Goal: Navigation & Orientation: Find specific page/section

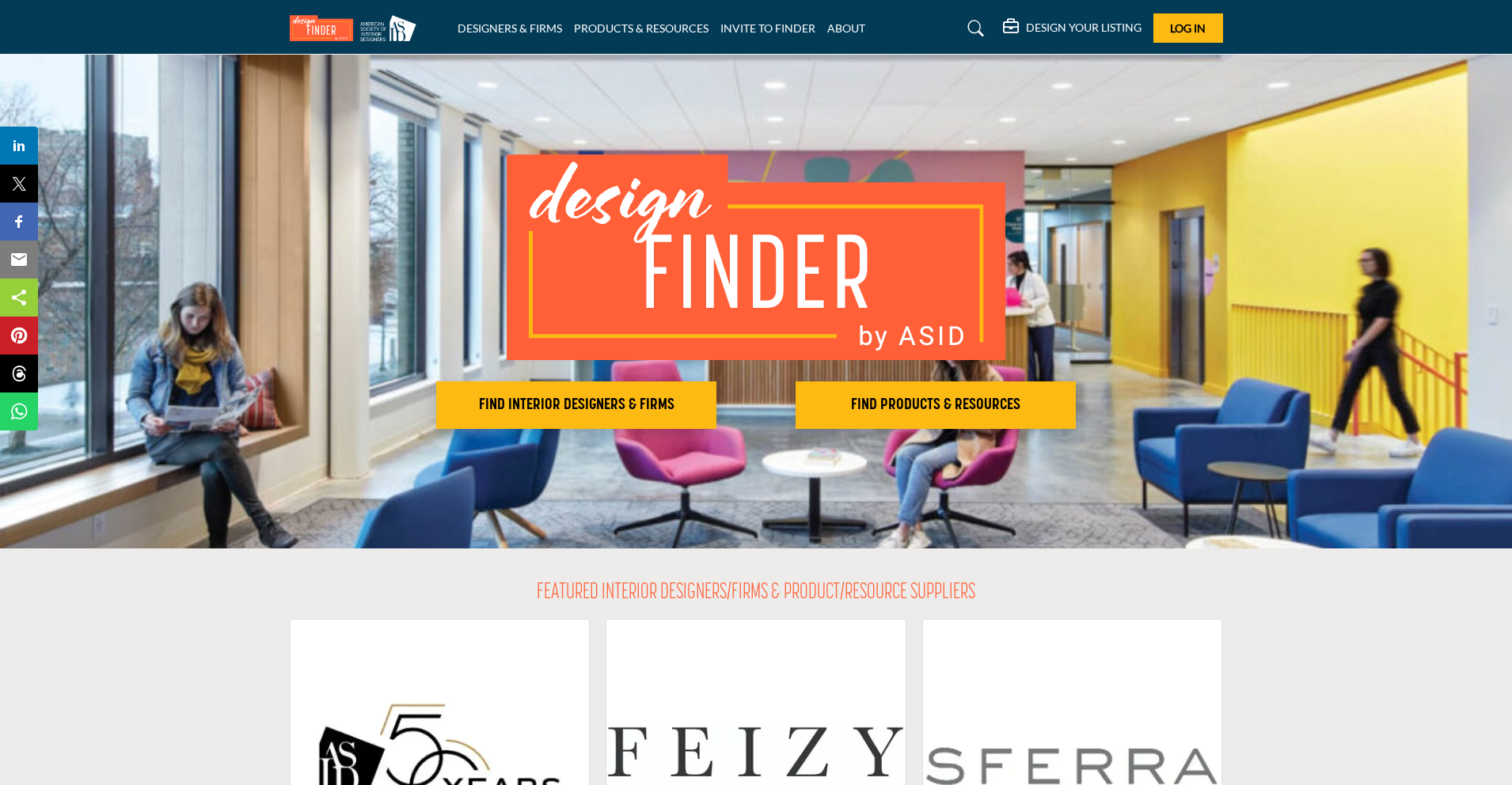
scroll to position [41, 0]
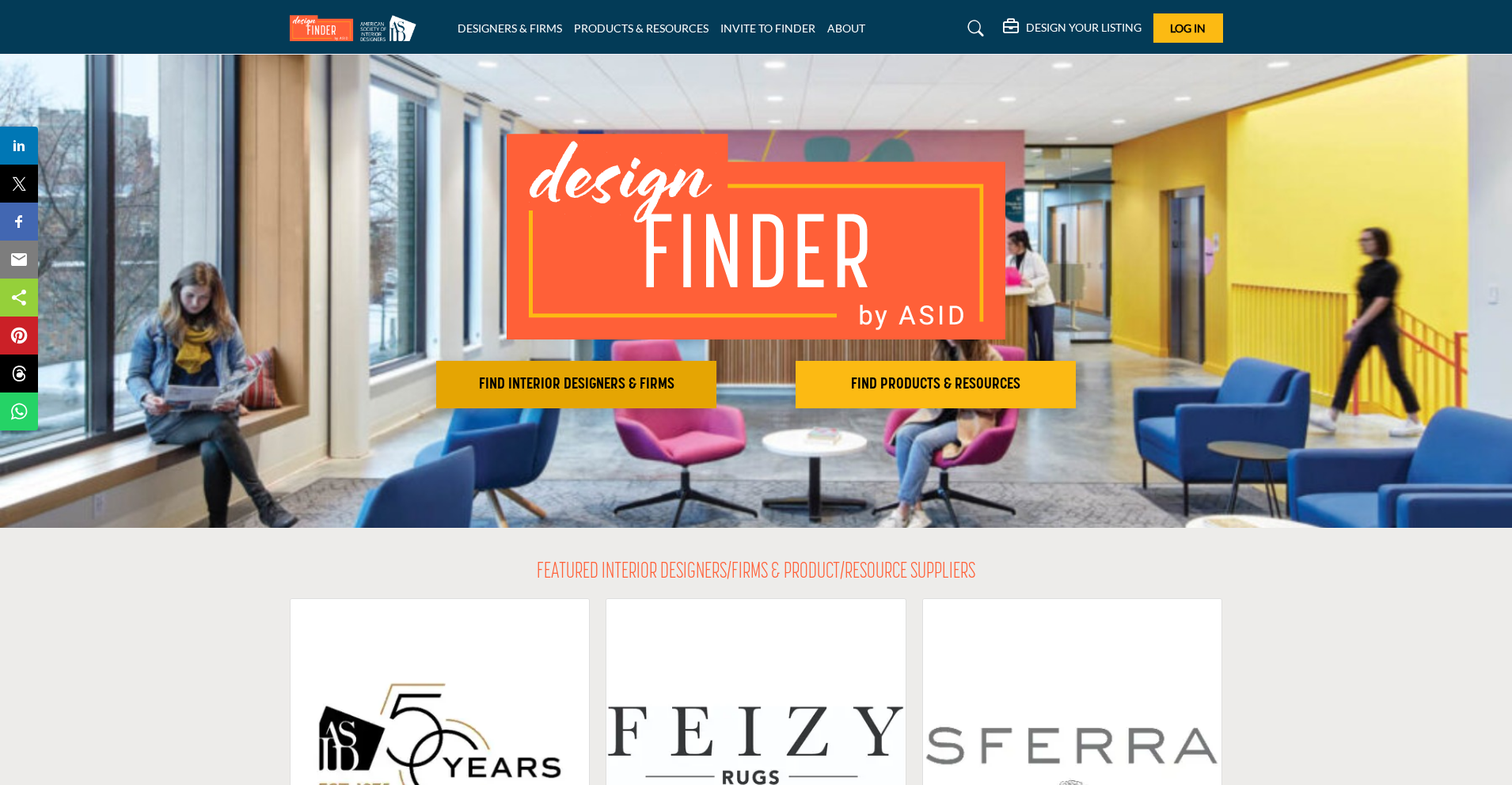
click at [513, 385] on h2 "FIND INTERIOR DESIGNERS & FIRMS" at bounding box center [576, 384] width 271 height 19
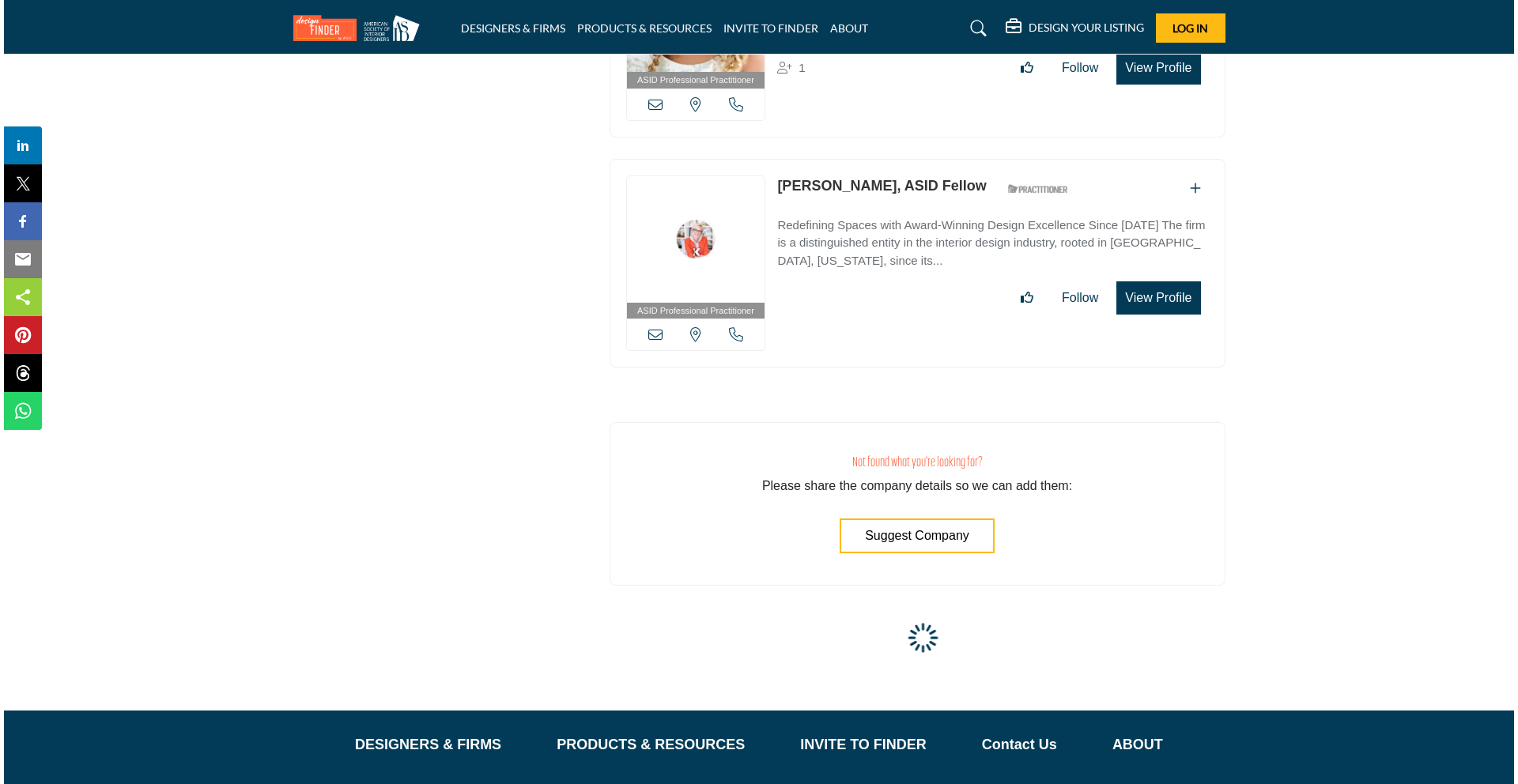
scroll to position [14645, 0]
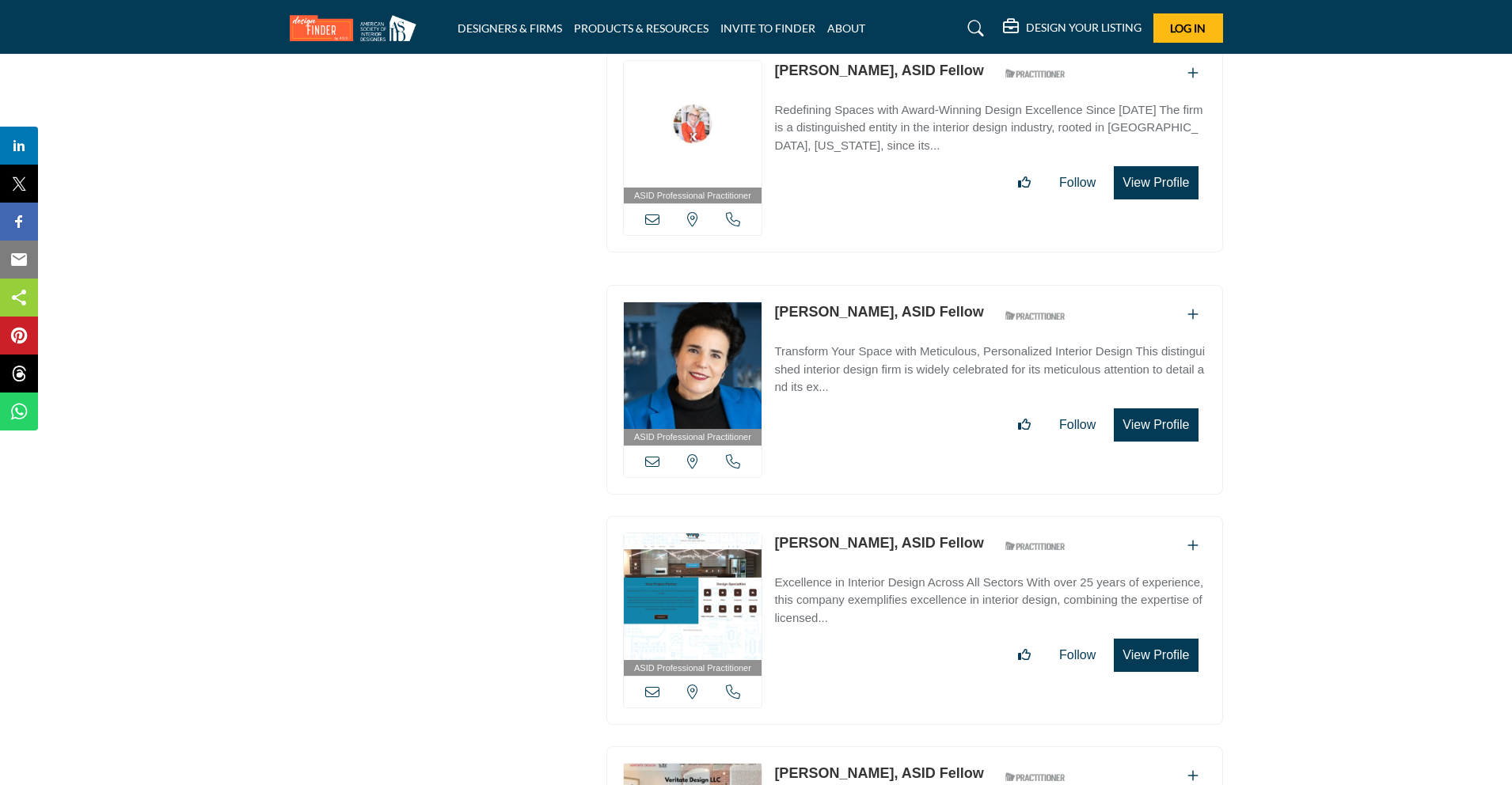
click at [1158, 408] on button "View Profile" at bounding box center [1156, 424] width 84 height 33
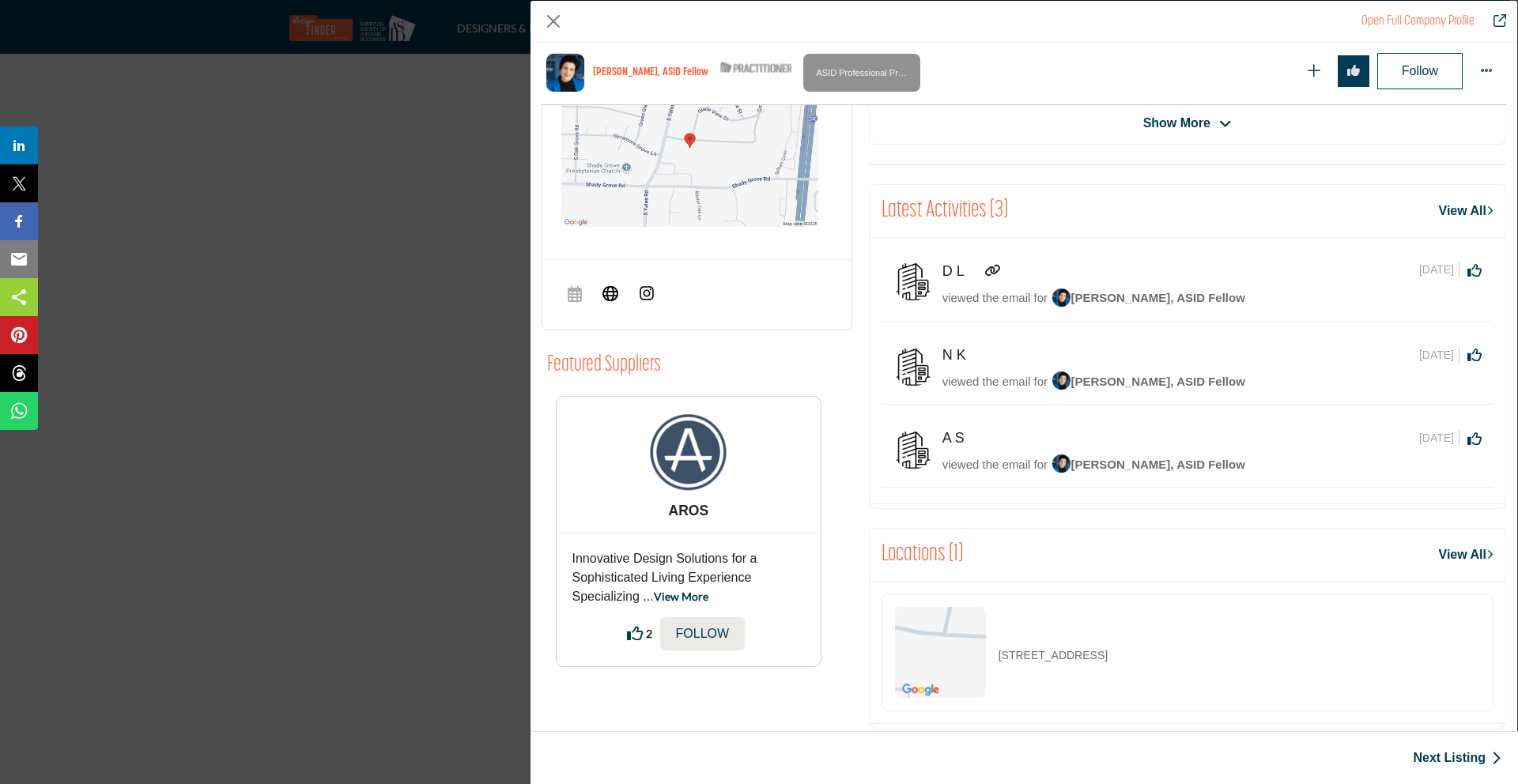
scroll to position [389, 0]
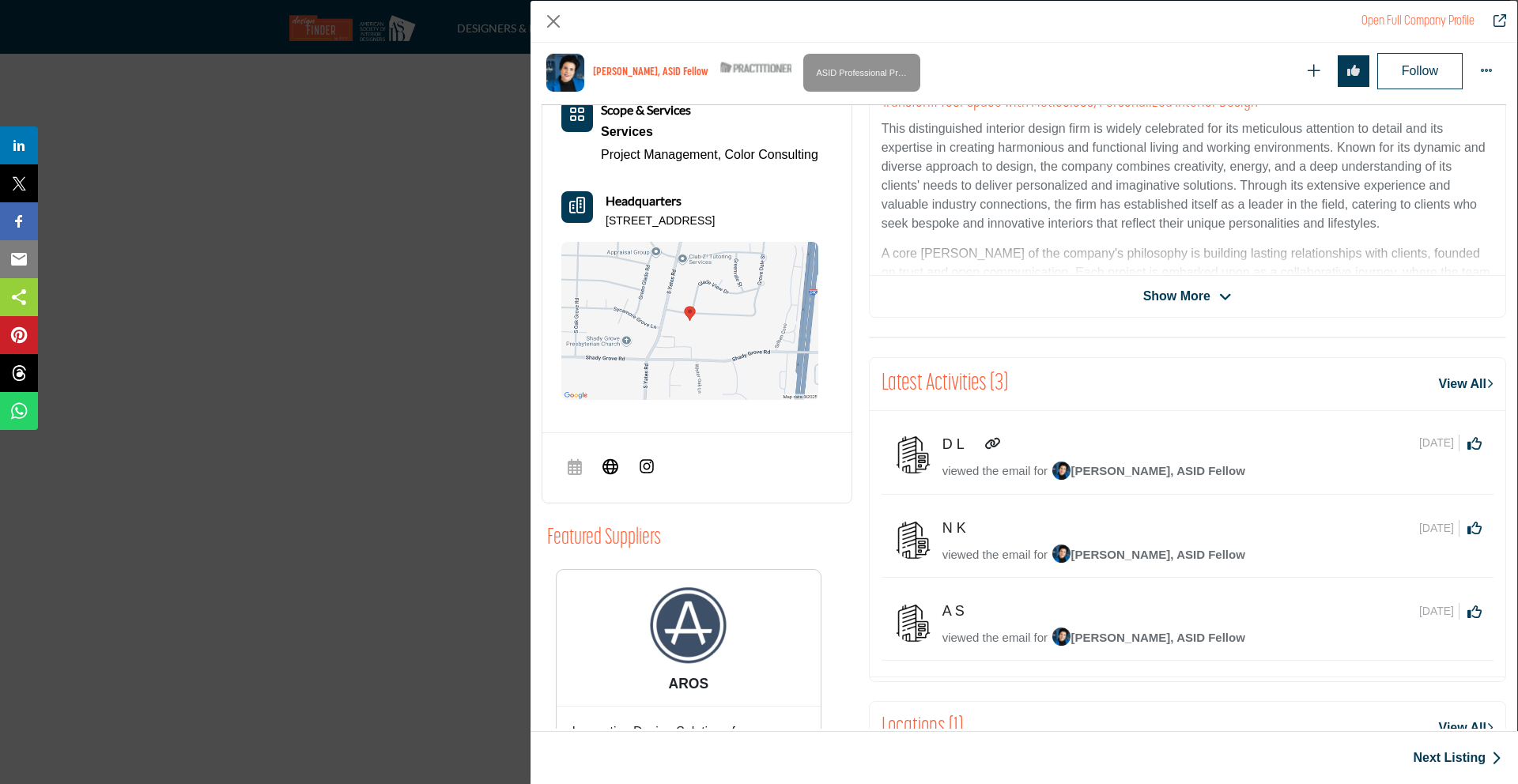
click at [991, 444] on icon "Company Data Modal" at bounding box center [993, 443] width 16 height 12
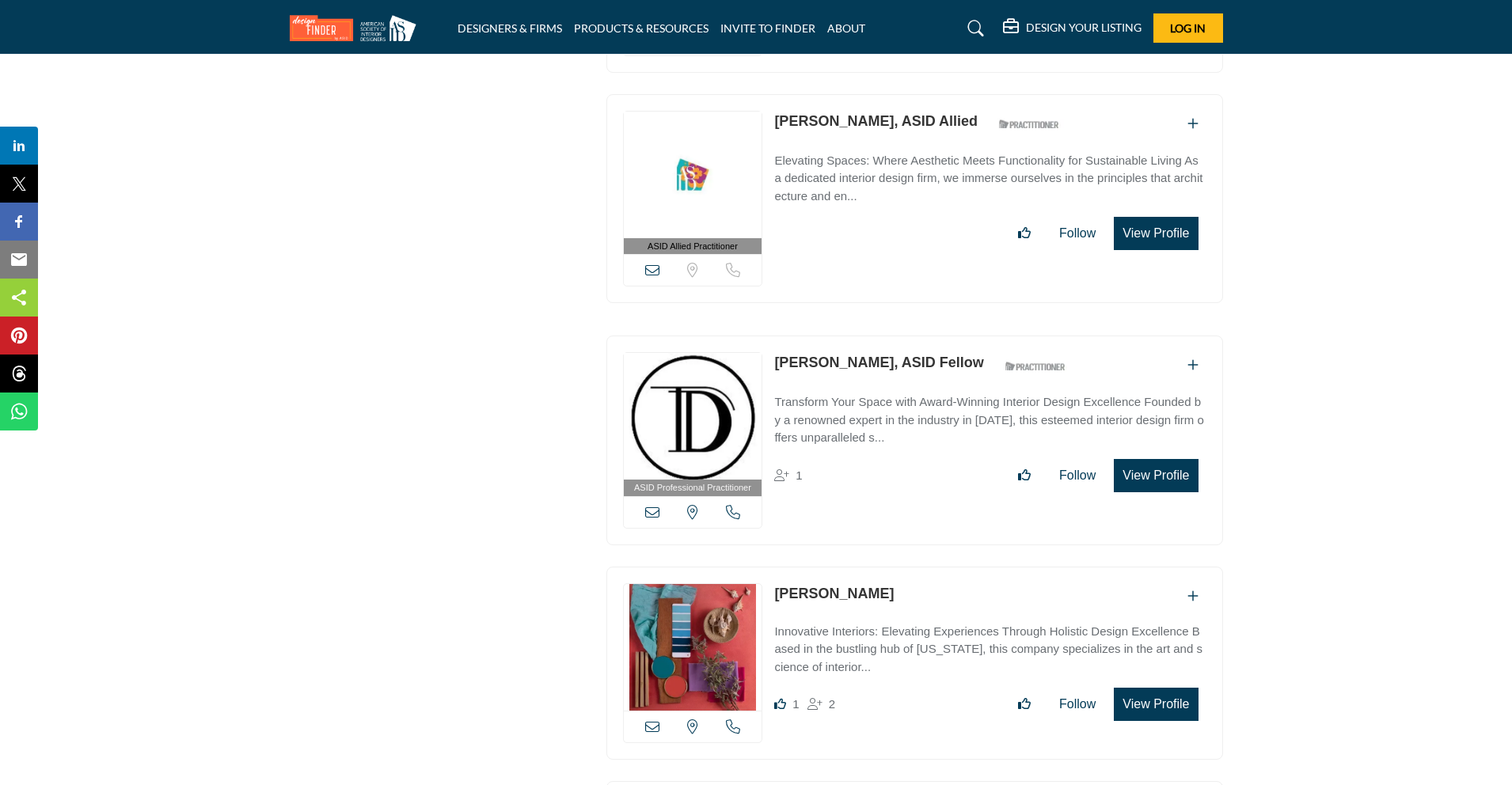
click at [1157, 228] on button "View Profile" at bounding box center [1156, 233] width 84 height 33
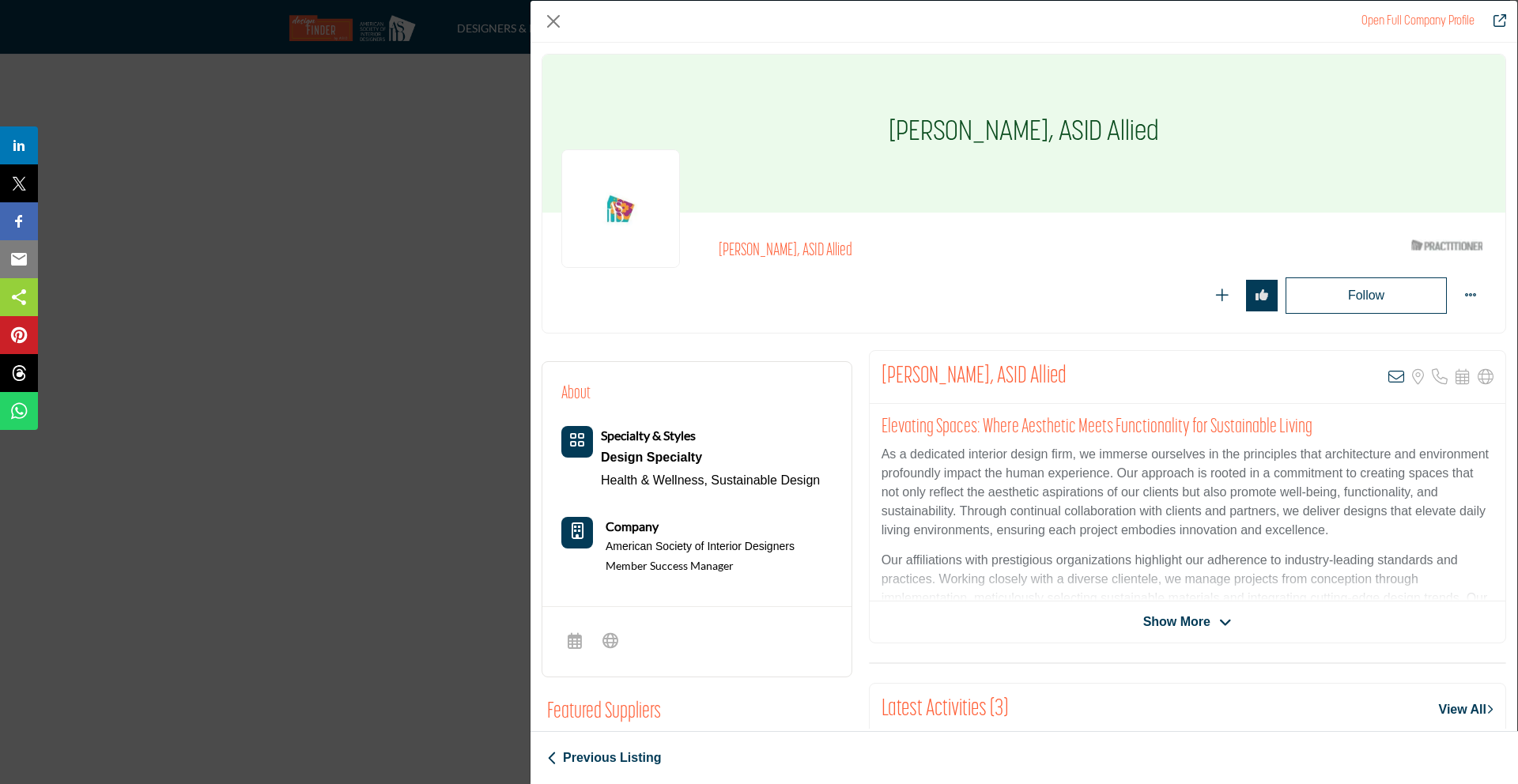
click at [1190, 621] on span "Show More" at bounding box center [1177, 622] width 67 height 19
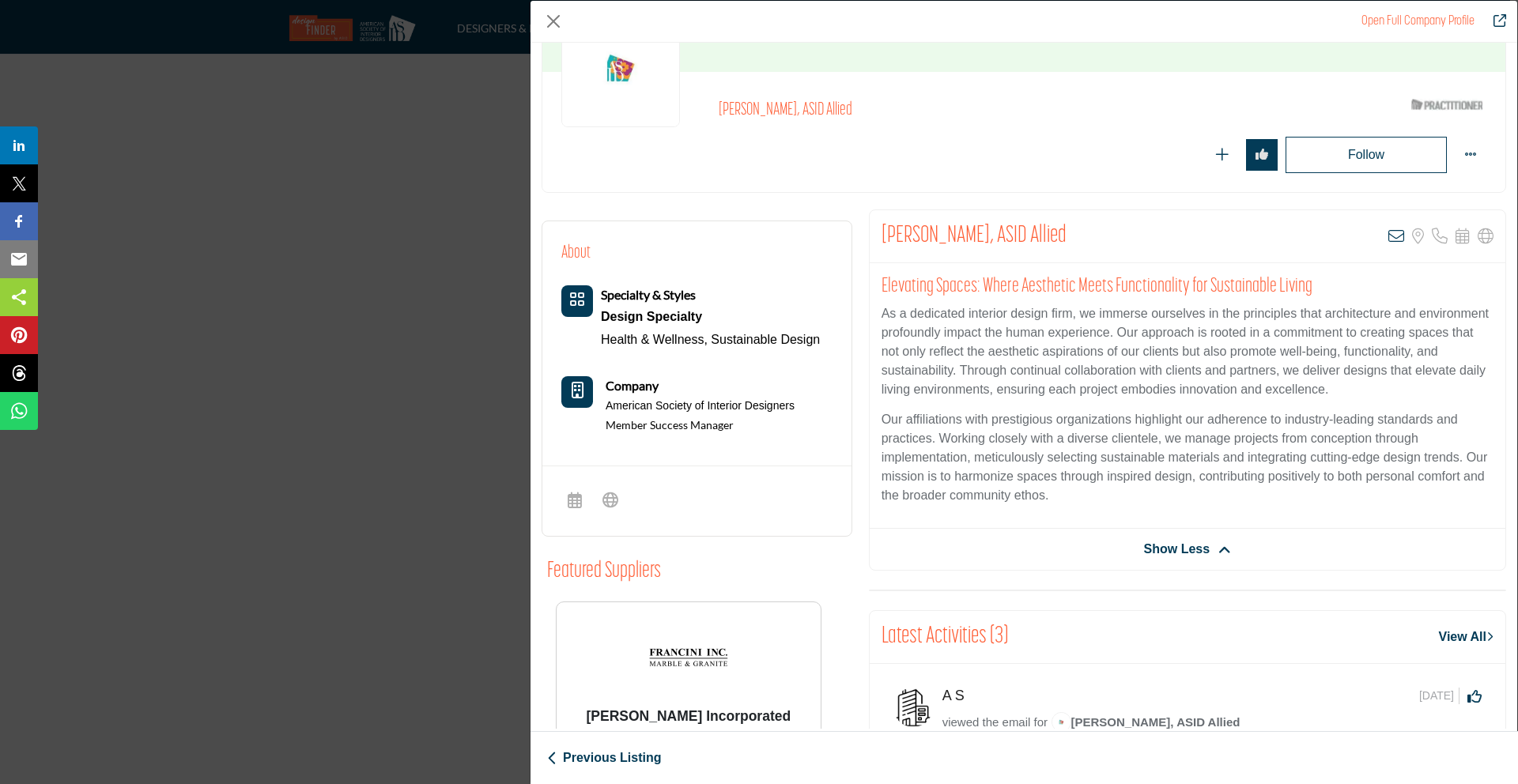
scroll to position [443, 0]
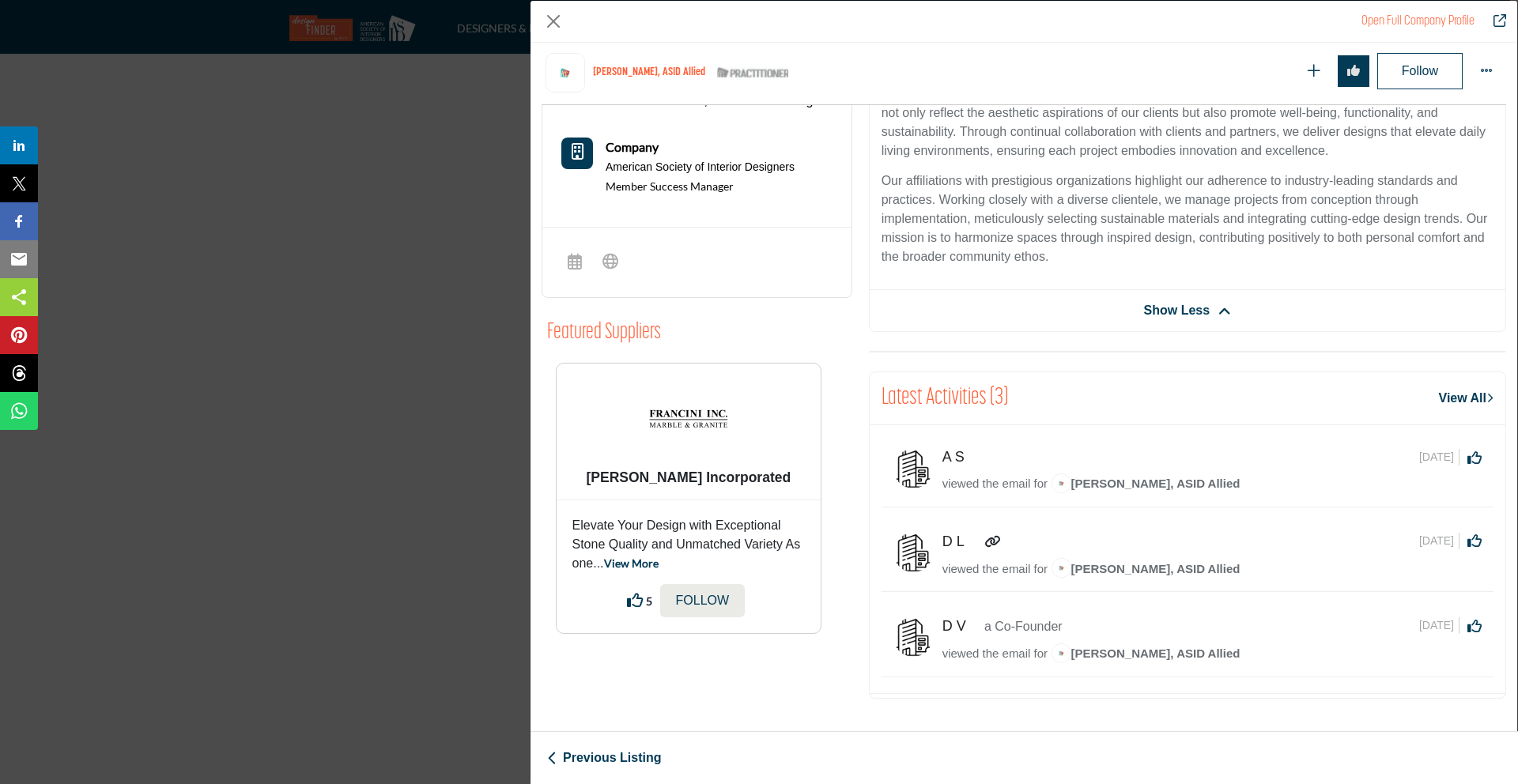
click at [326, 343] on div "Open Full Company Profile Maya Khudari, ASID Allied ASID Qualified Practitioner…" at bounding box center [759, 392] width 1518 height 784
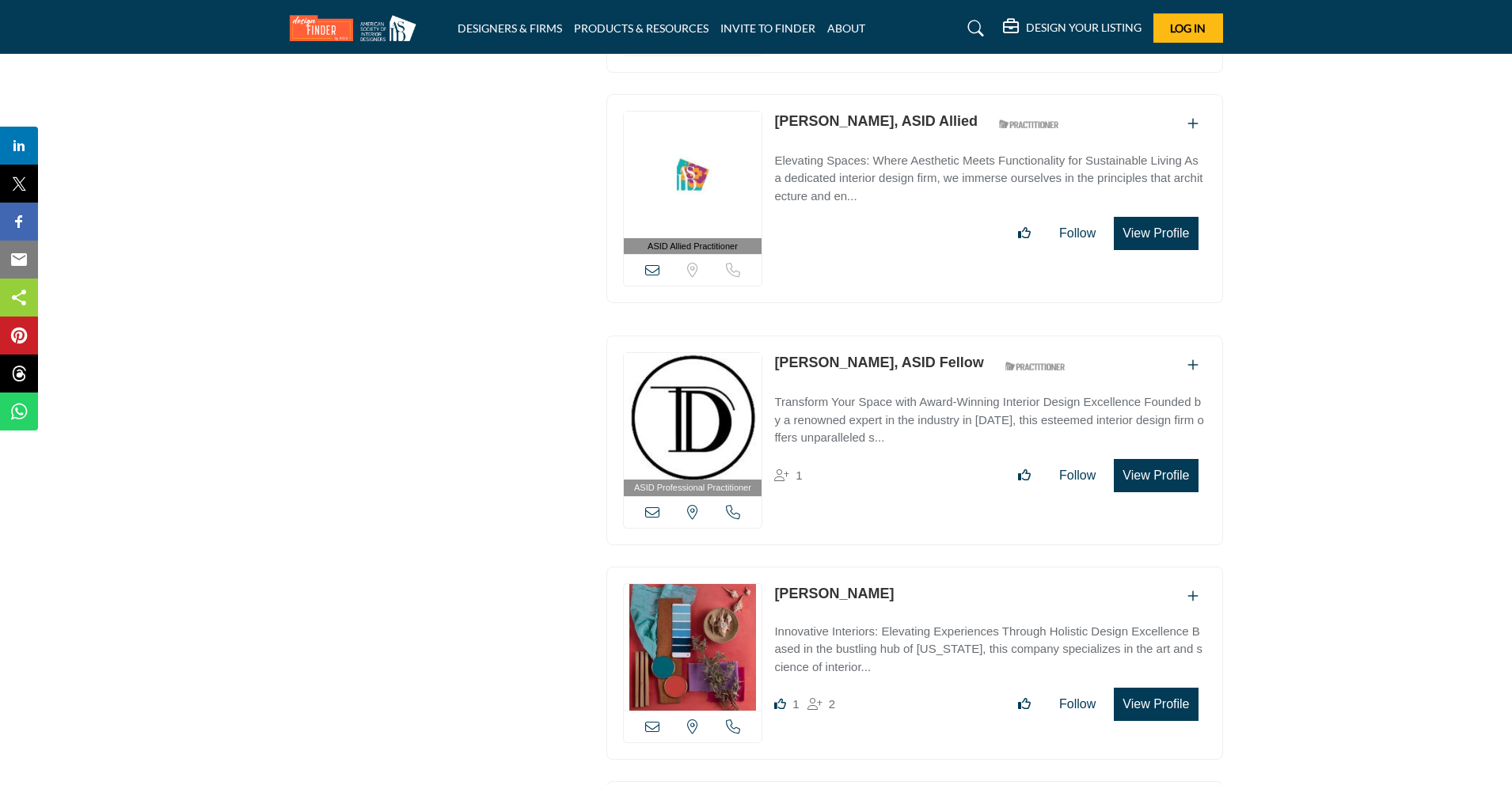
click at [1164, 460] on button "View Profile" at bounding box center [1156, 475] width 84 height 33
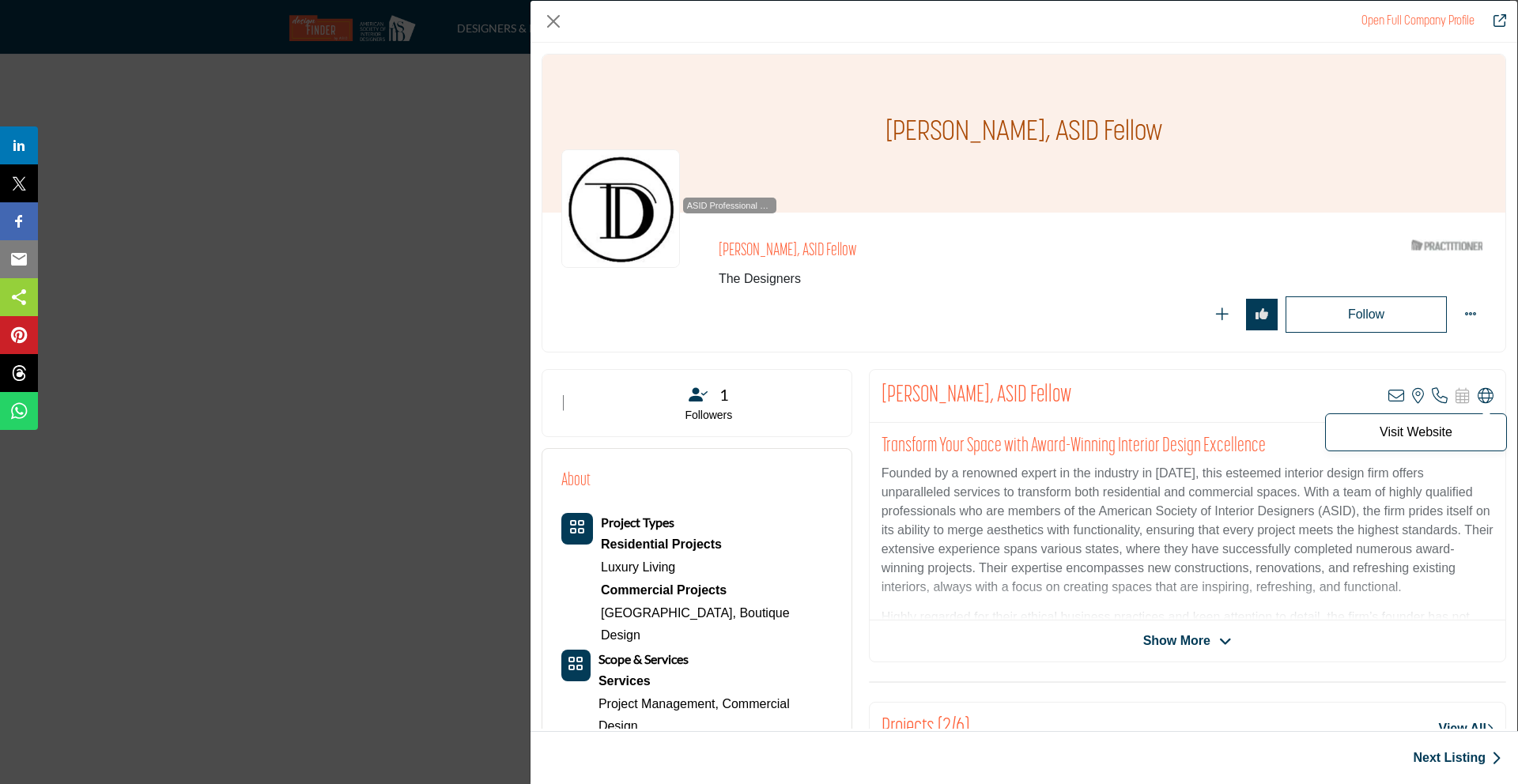
click at [1478, 396] on icon "Company Data Modal" at bounding box center [1486, 396] width 16 height 16
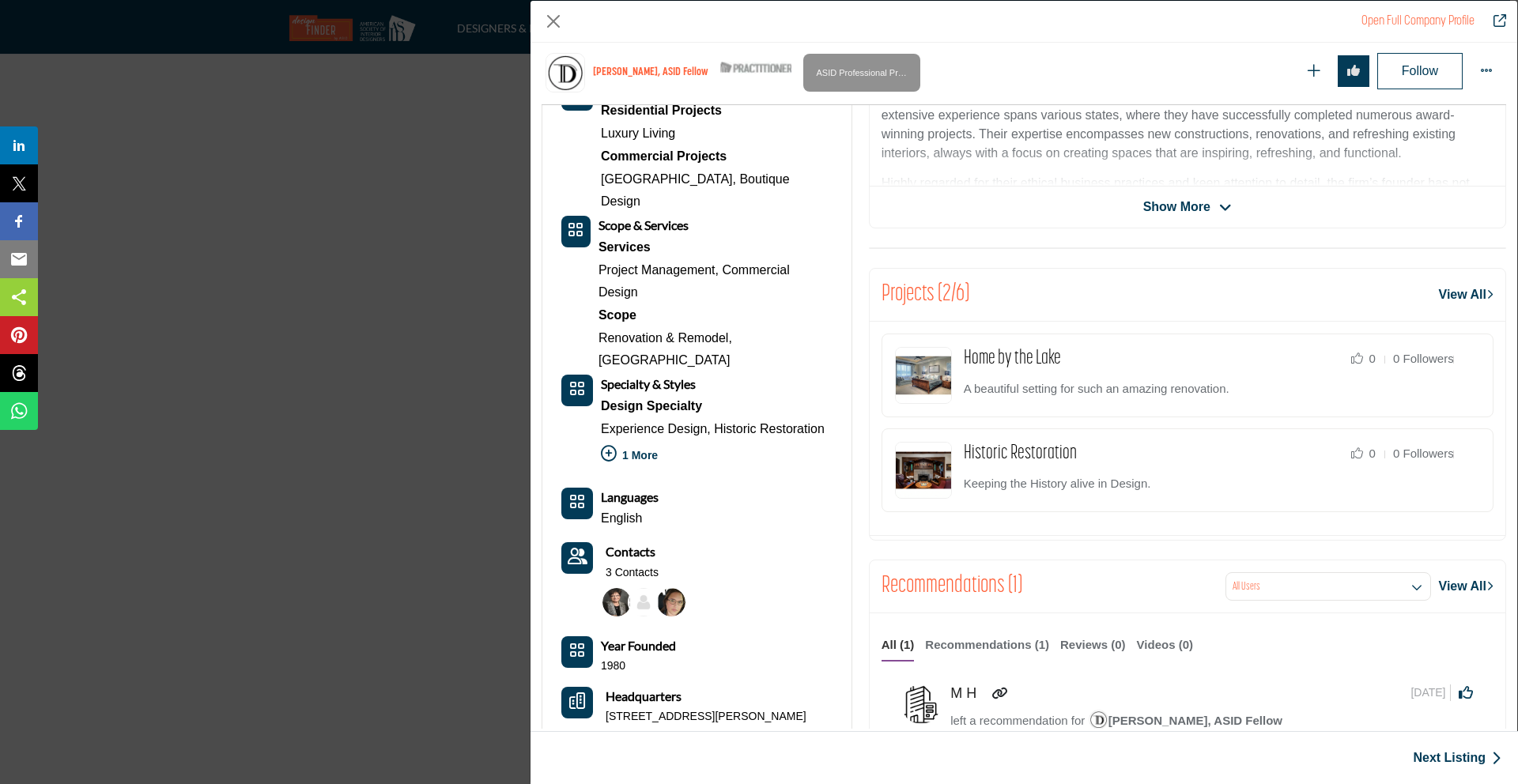
scroll to position [417, 0]
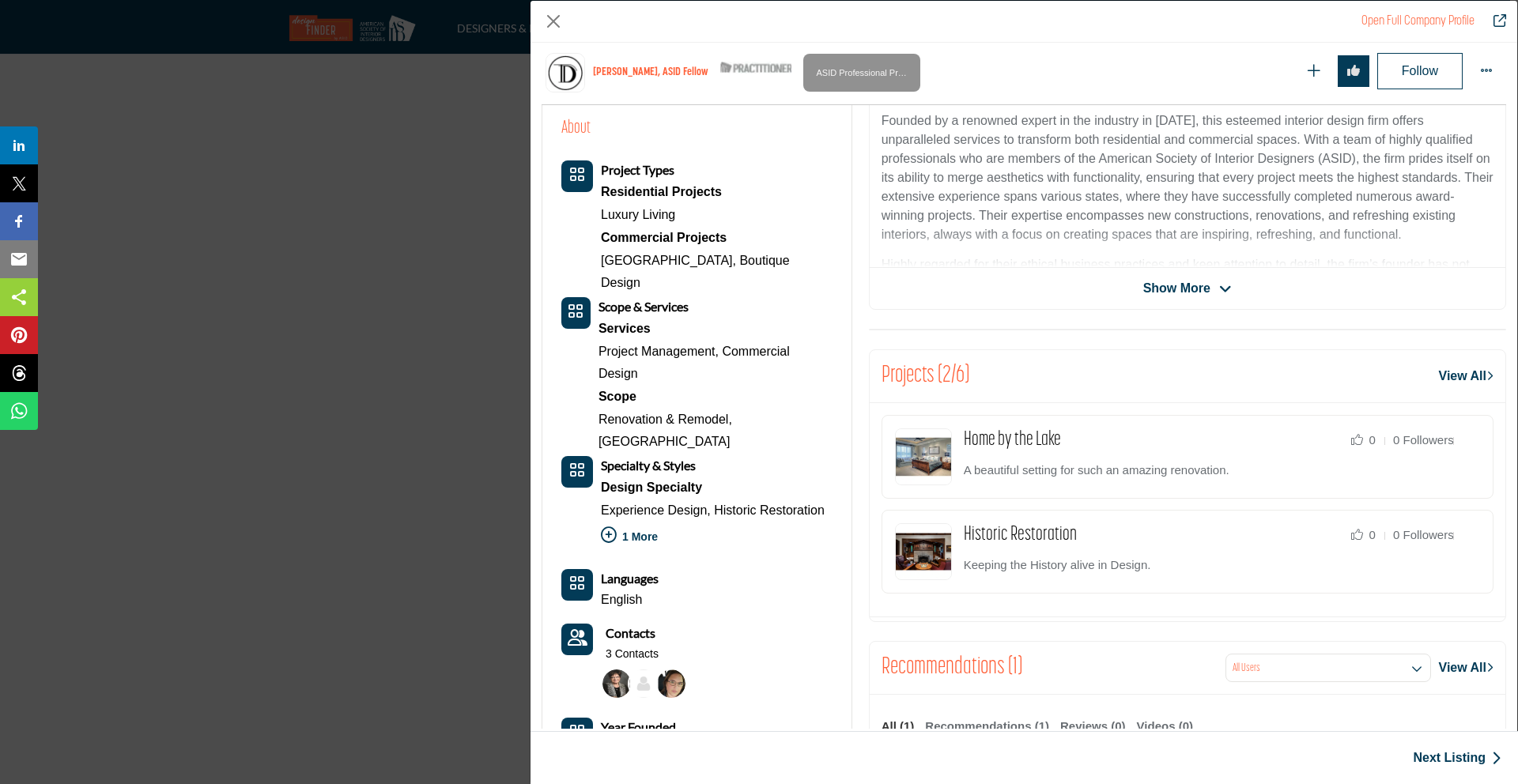
click at [1451, 374] on link "View All" at bounding box center [1467, 376] width 55 height 19
click at [993, 437] on link "Home by the Lake" at bounding box center [1013, 440] width 98 height 20
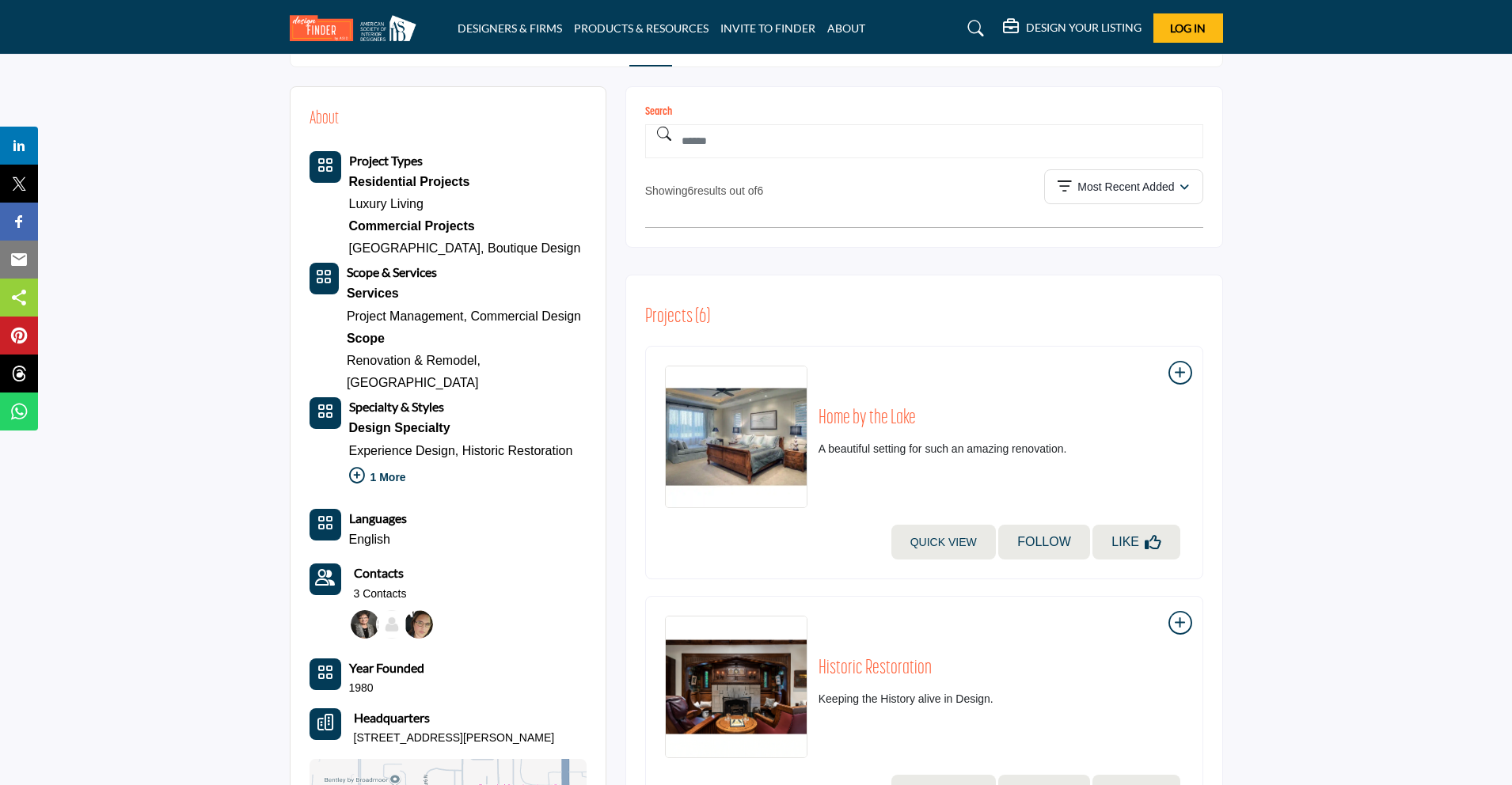
scroll to position [210, 0]
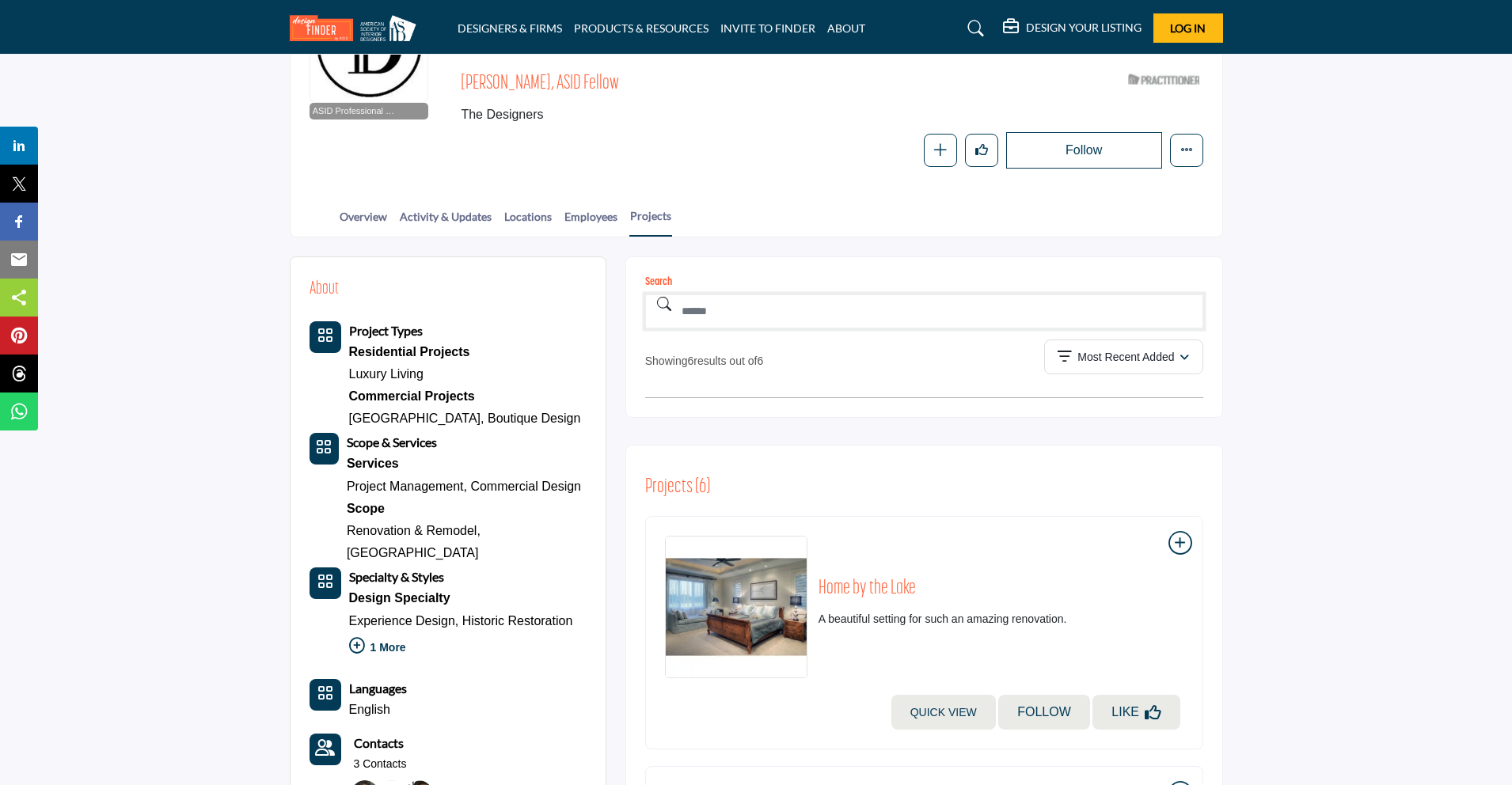
click at [826, 317] on input "Search" at bounding box center [924, 312] width 558 height 34
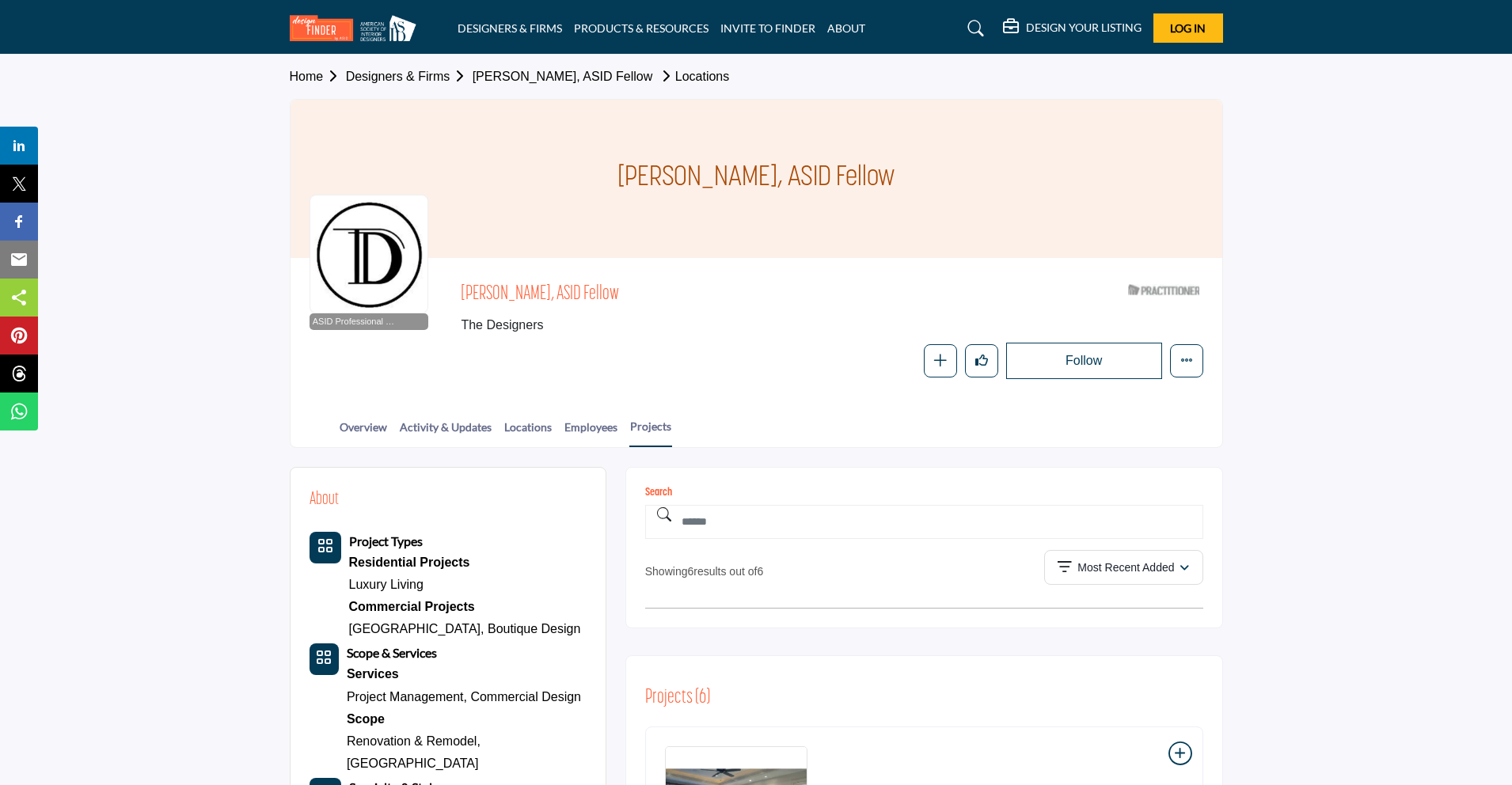
click at [565, 83] on link "Marilyn Hansen, ASID Fellow" at bounding box center [562, 75] width 180 height 13
click at [410, 75] on link "Designers & Firms" at bounding box center [410, 75] width 127 height 13
